Goal: Navigation & Orientation: Find specific page/section

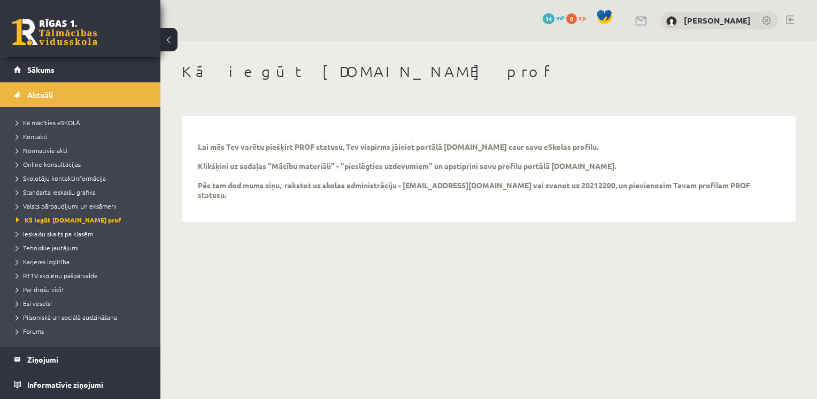
click at [765, 23] on link at bounding box center [767, 21] width 11 height 11
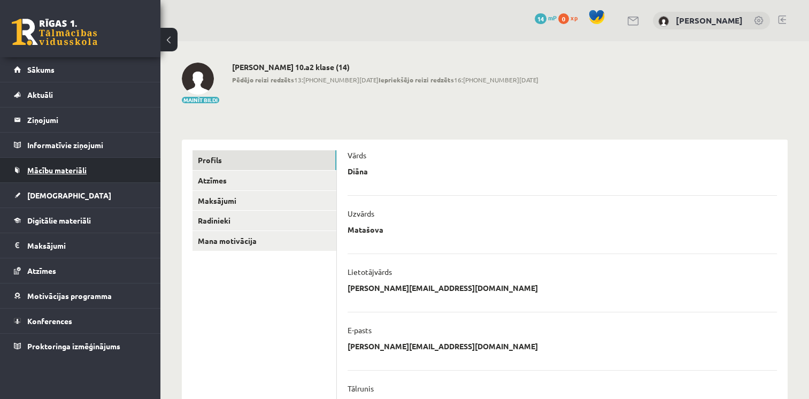
click at [43, 174] on link "Mācību materiāli" at bounding box center [80, 170] width 133 height 25
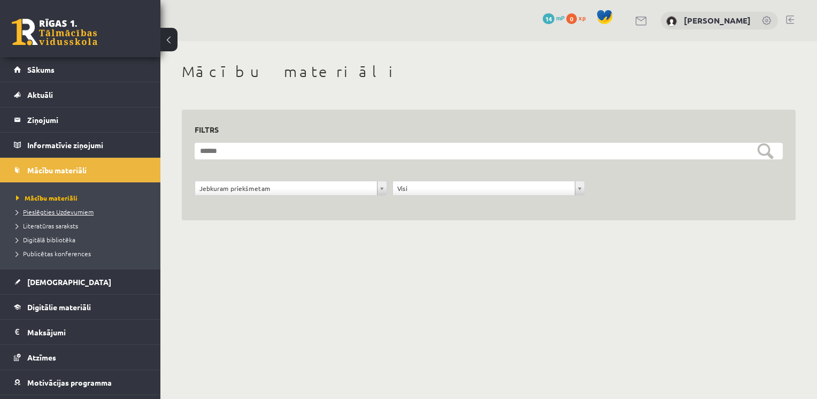
click at [54, 211] on span "Pieslēgties Uzdevumiem" at bounding box center [54, 211] width 77 height 9
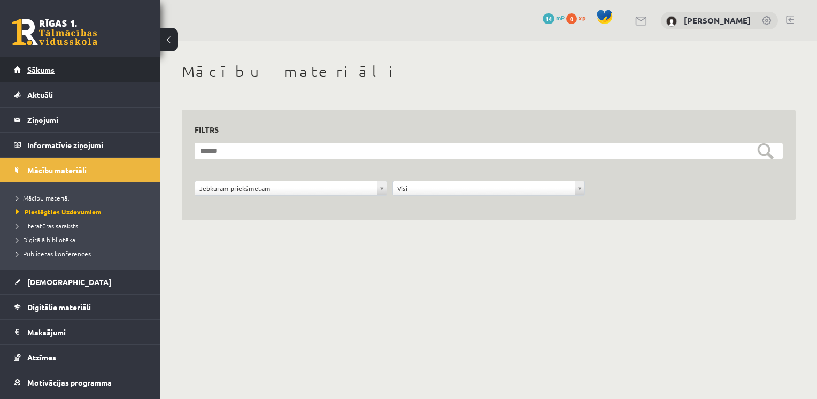
click at [40, 71] on span "Sākums" at bounding box center [40, 70] width 27 height 10
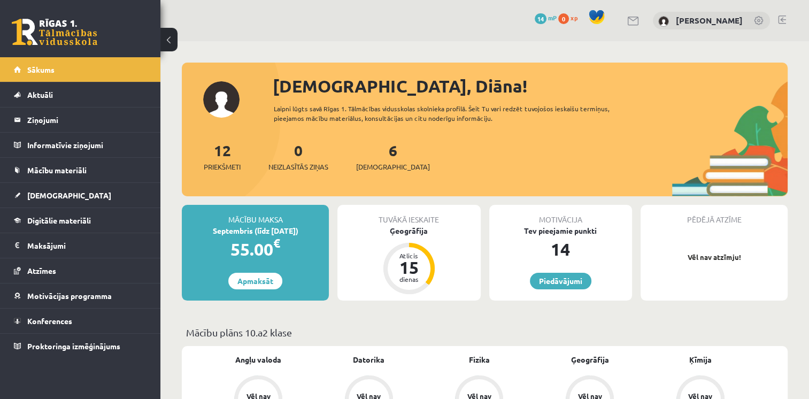
click at [759, 17] on link at bounding box center [759, 21] width 11 height 11
